Goal: Task Accomplishment & Management: Manage account settings

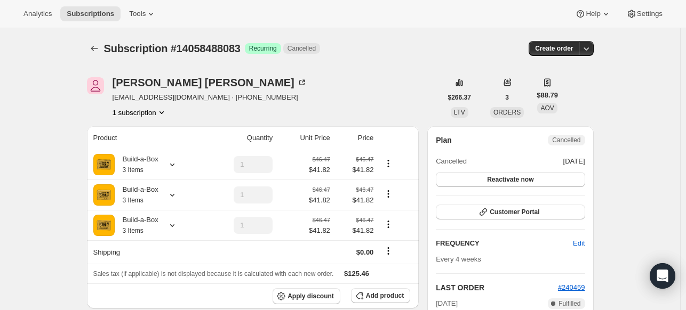
scroll to position [182, 0]
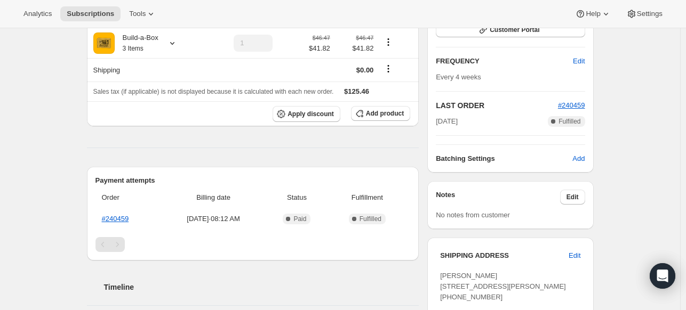
click at [105, 19] on button "Subscriptions" at bounding box center [90, 13] width 60 height 15
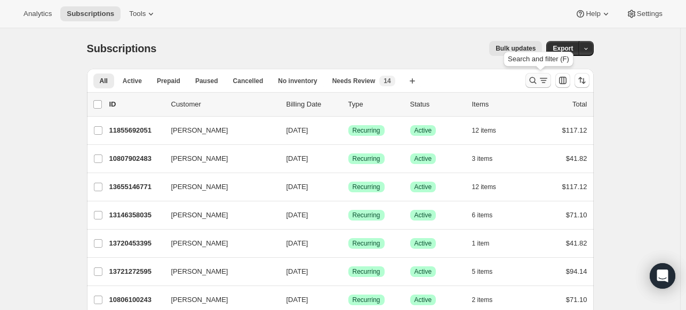
click at [529, 83] on icon "Search and filter results" at bounding box center [533, 80] width 11 height 11
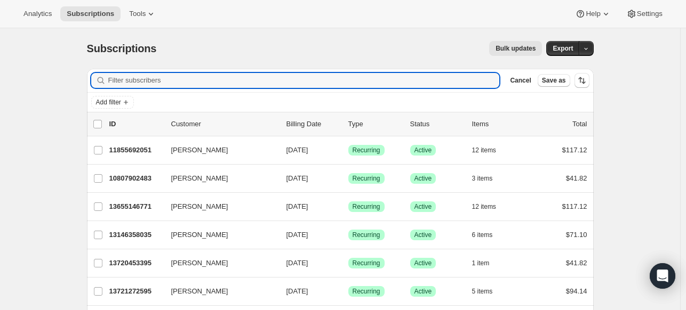
paste input "nancy@zadrozny.com"
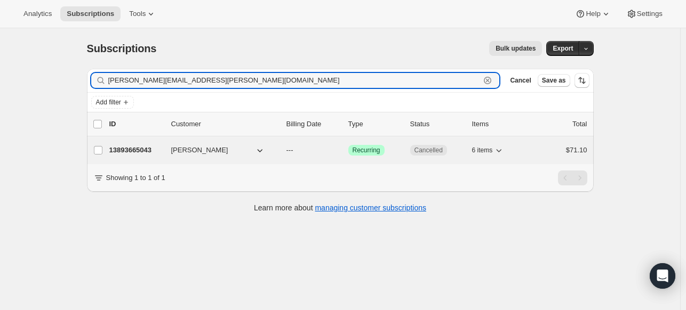
type input "nancy@zadrozny.com"
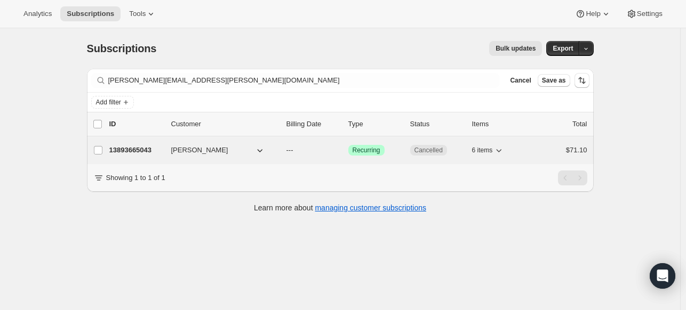
click at [143, 150] on p "13893665043" at bounding box center [135, 150] width 53 height 11
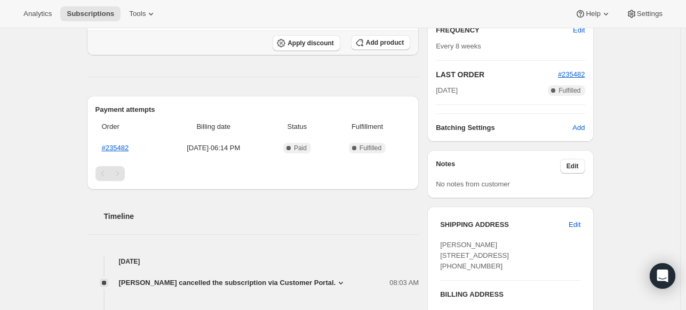
scroll to position [267, 0]
